Goal: Transaction & Acquisition: Purchase product/service

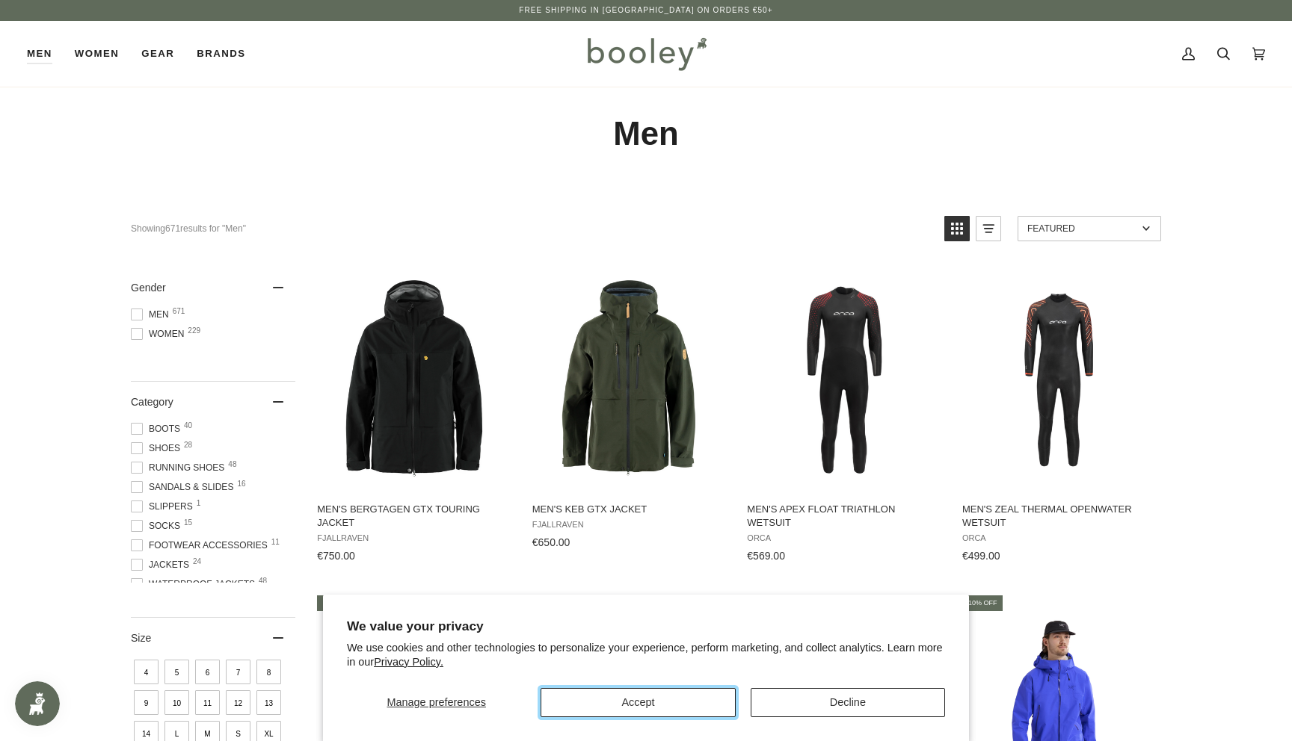
click at [703, 711] on button "Accept" at bounding box center [637, 702] width 194 height 29
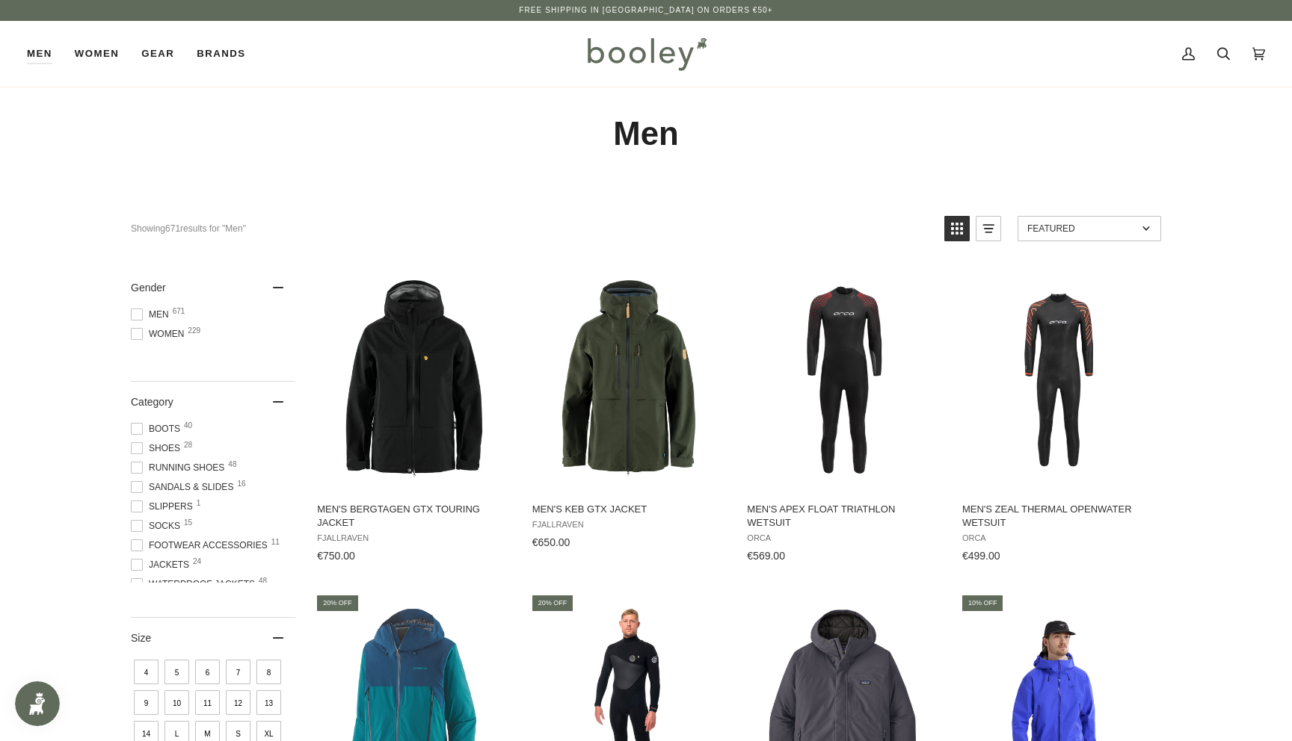
click at [637, 51] on img at bounding box center [646, 53] width 131 height 43
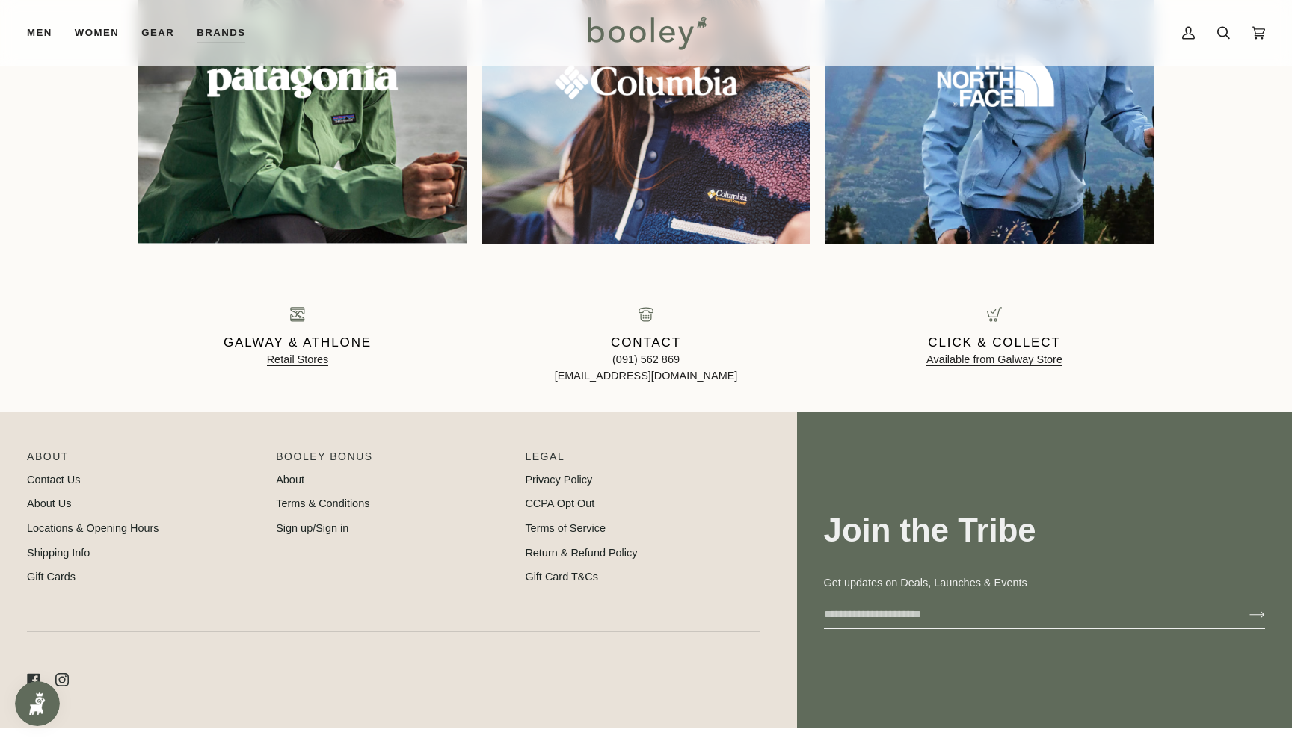
scroll to position [1610, 0]
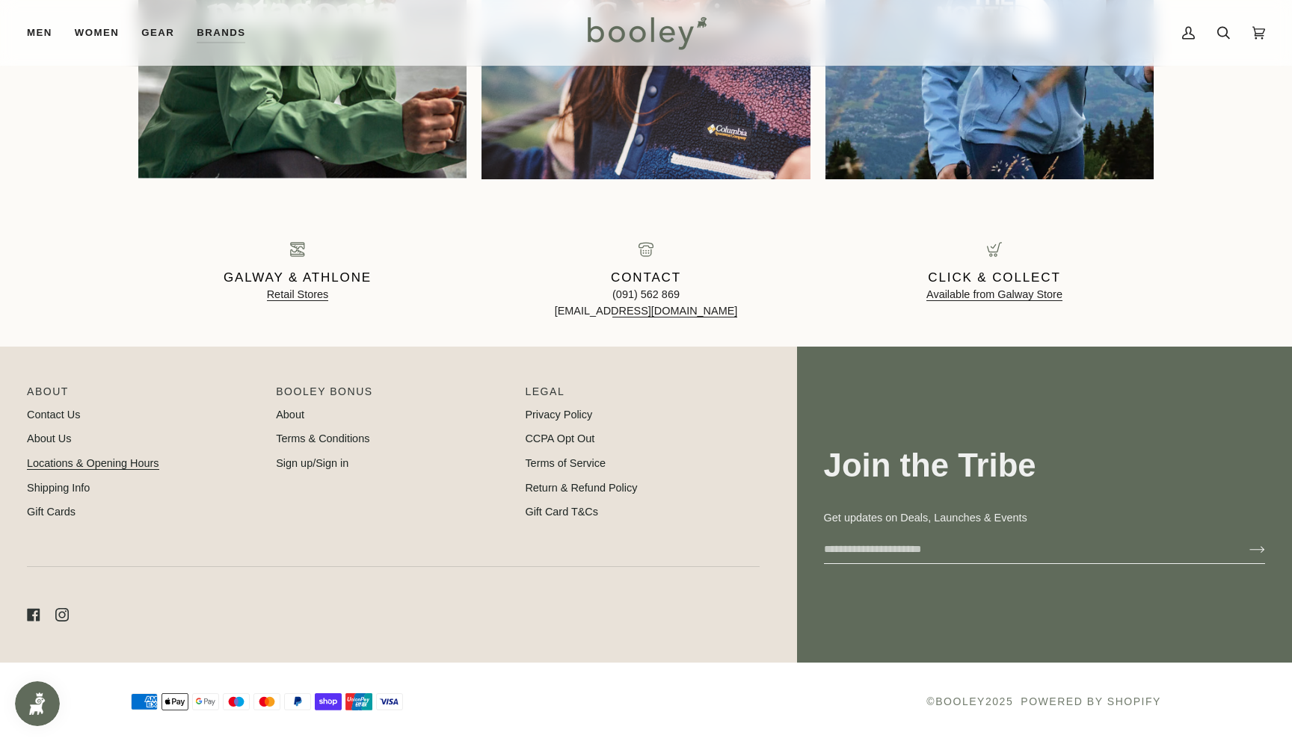
click at [65, 463] on link "Locations & Opening Hours" at bounding box center [93, 463] width 132 height 12
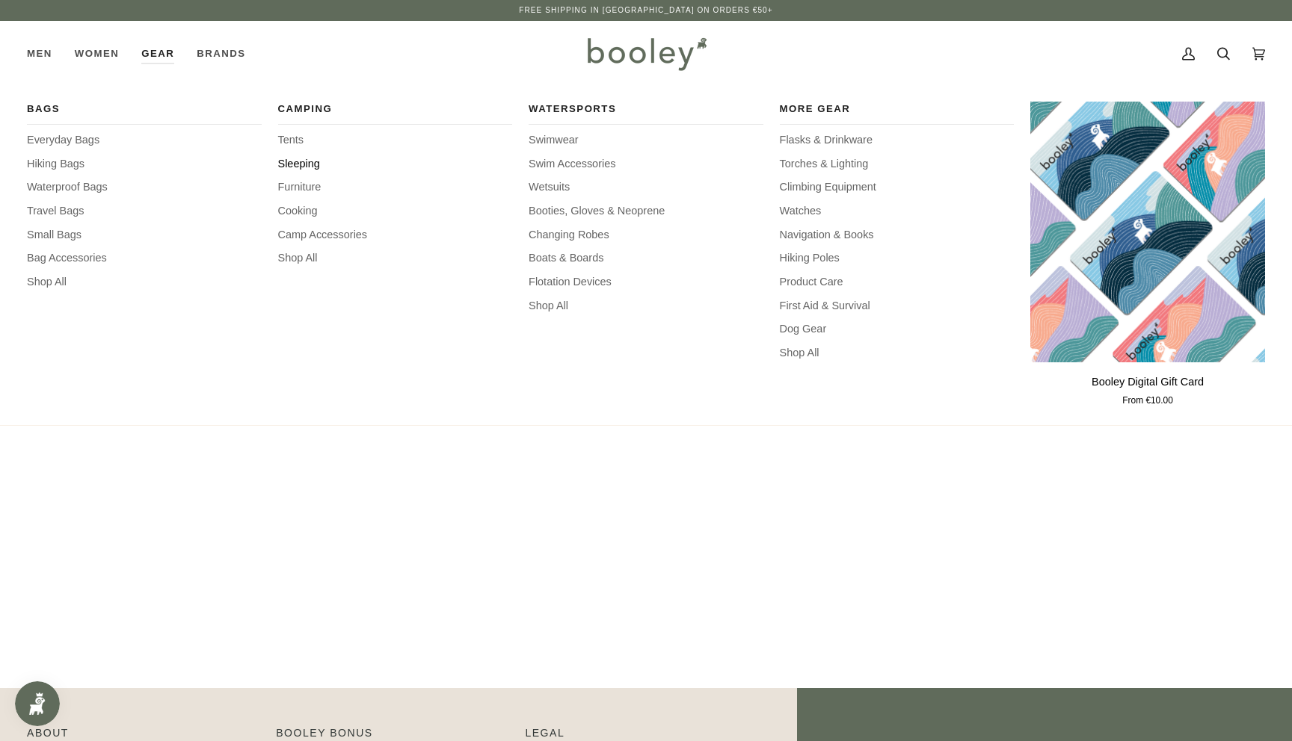
click at [298, 167] on span "Sleeping" at bounding box center [395, 164] width 235 height 16
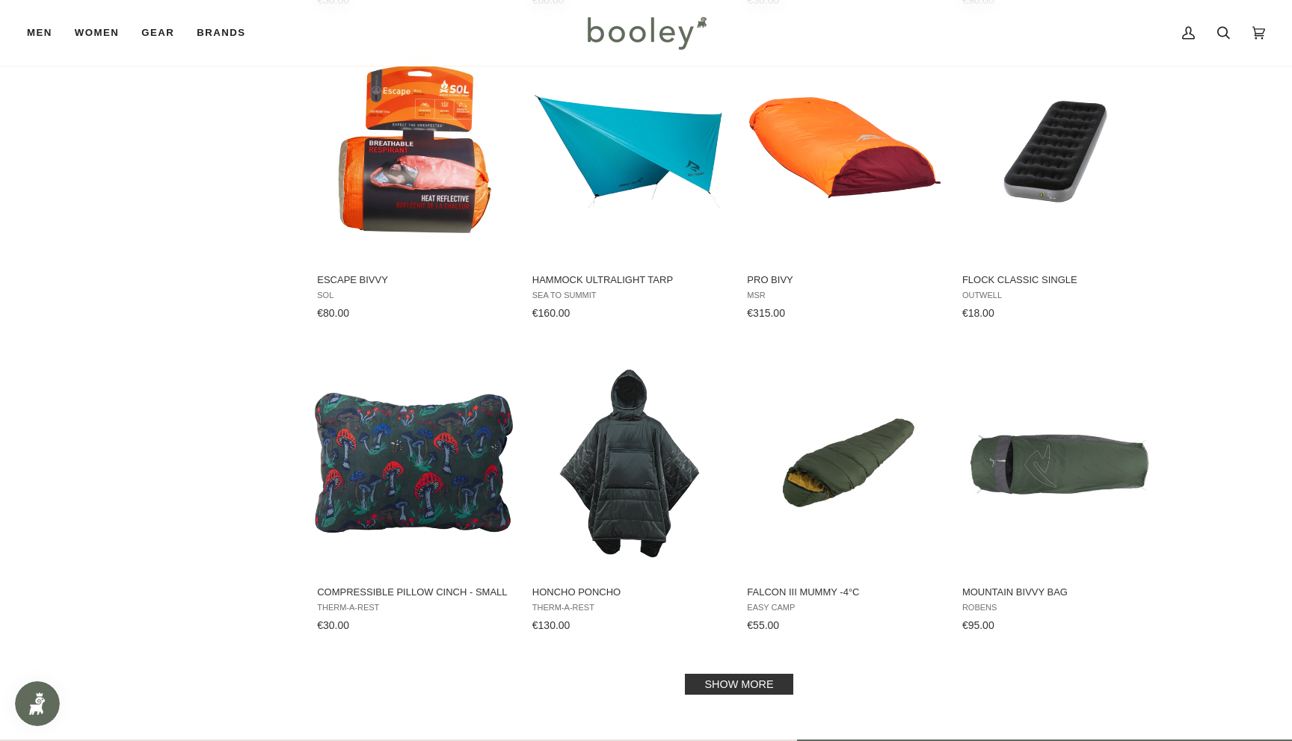
scroll to position [1200, 0]
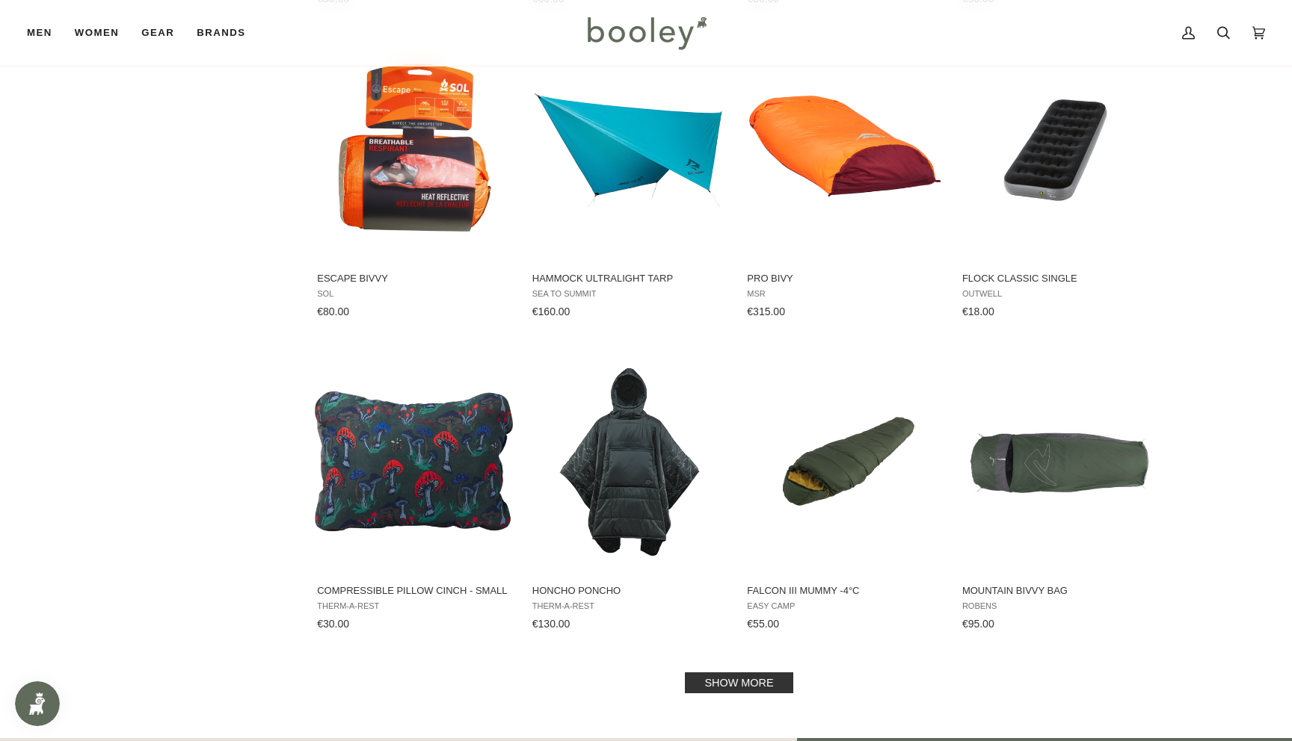
click at [776, 683] on link "Show more" at bounding box center [739, 683] width 108 height 21
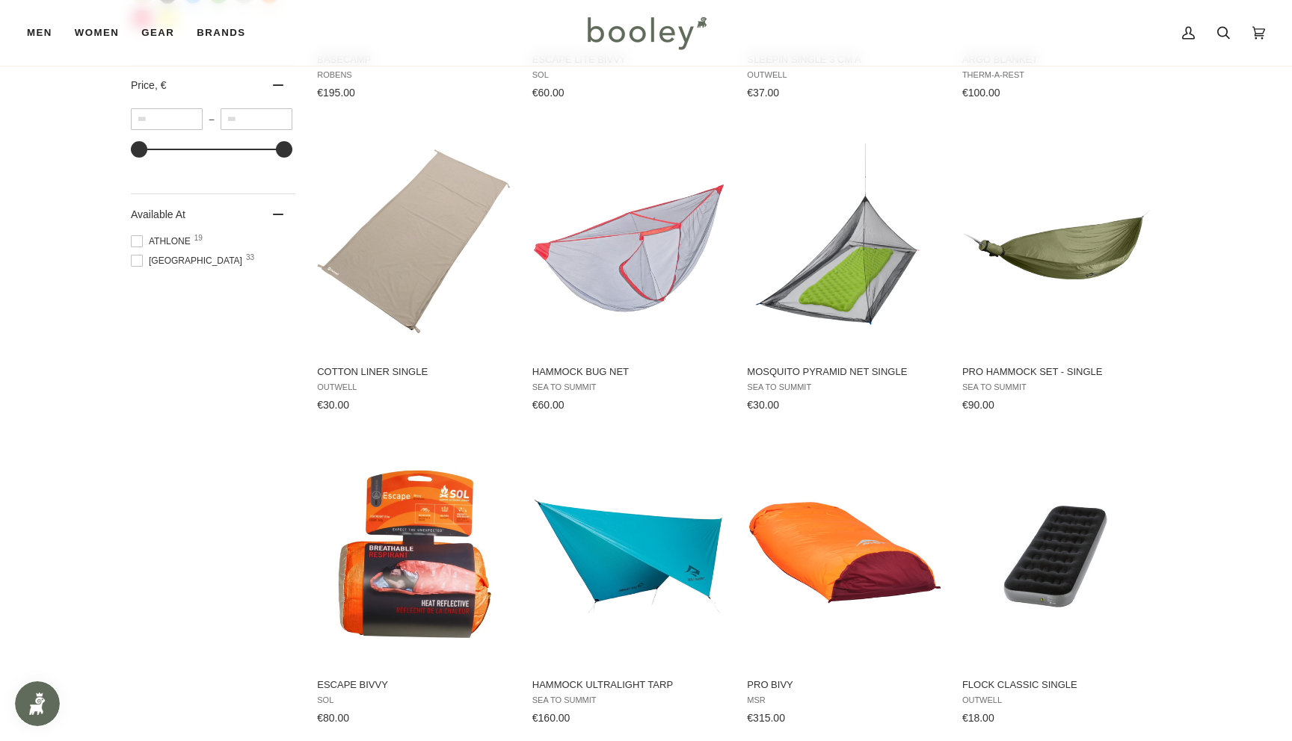
scroll to position [778, 0]
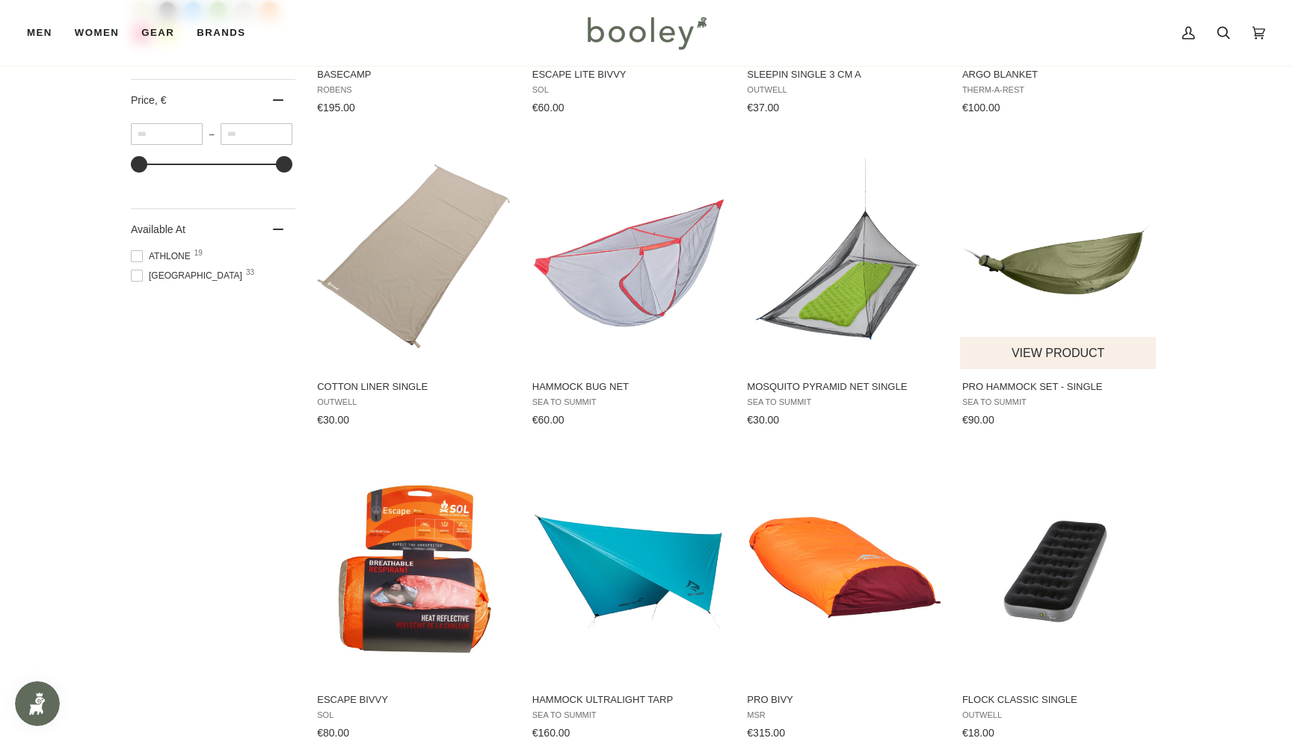
click at [1090, 345] on button "View product" at bounding box center [1058, 353] width 197 height 32
